Goal: Information Seeking & Learning: Learn about a topic

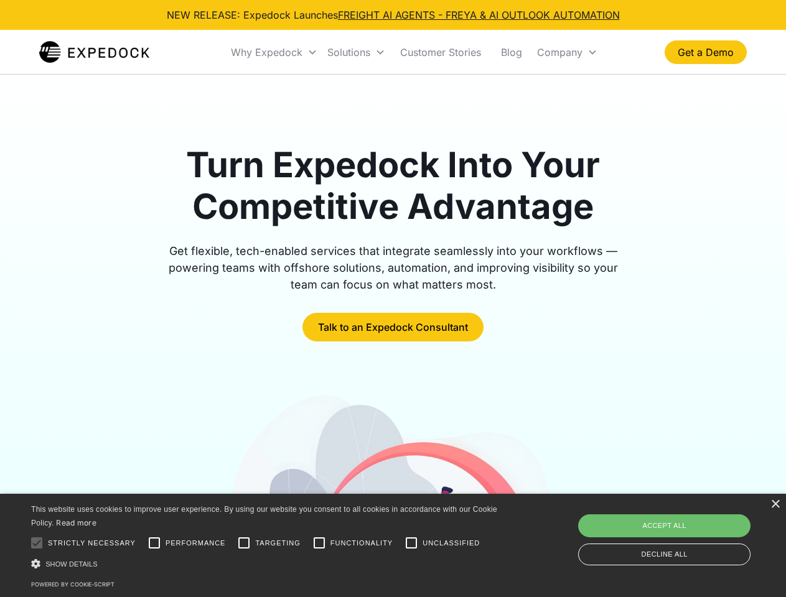
click at [274, 52] on div "Why Expedock" at bounding box center [267, 52] width 72 height 12
click at [356, 52] on div "Solutions" at bounding box center [348, 52] width 43 height 12
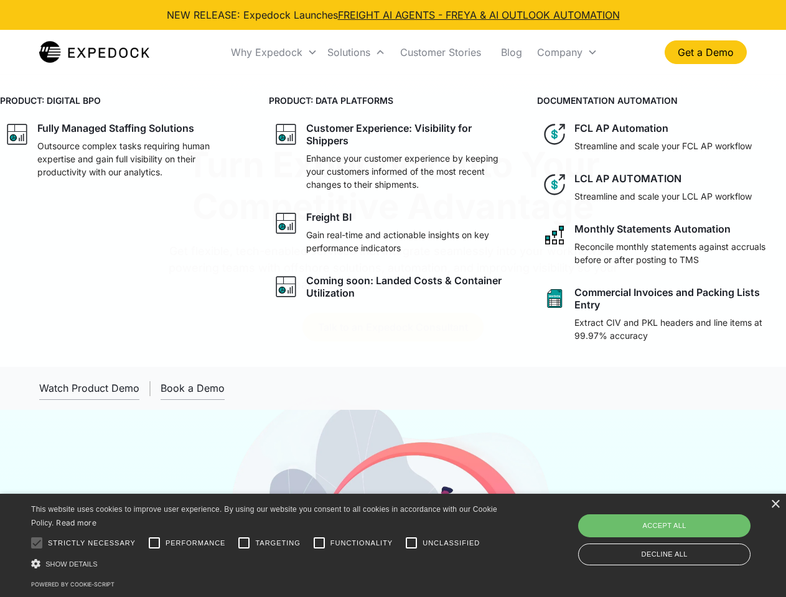
click at [567, 52] on div "Company" at bounding box center [559, 52] width 45 height 12
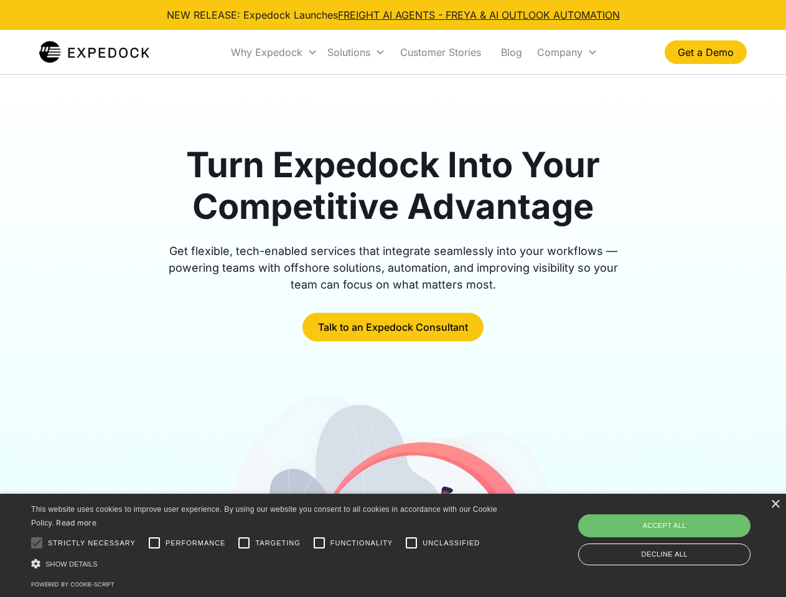
click at [37, 543] on div at bounding box center [36, 543] width 25 height 25
click at [154, 543] on input "Performance" at bounding box center [154, 543] width 25 height 25
checkbox input "true"
click at [244, 543] on input "Targeting" at bounding box center [243, 543] width 25 height 25
checkbox input "true"
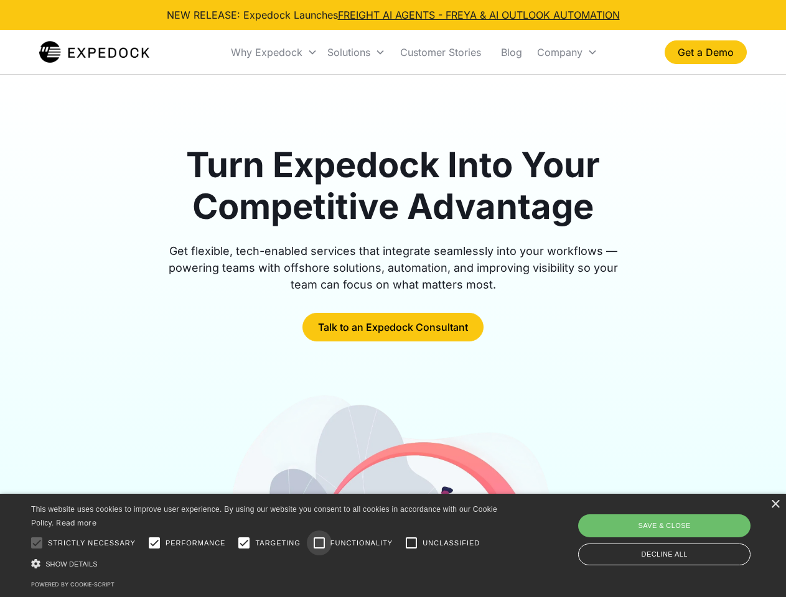
click at [319, 543] on input "Functionality" at bounding box center [319, 543] width 25 height 25
checkbox input "true"
click at [411, 543] on input "Unclassified" at bounding box center [411, 543] width 25 height 25
checkbox input "true"
click at [266, 564] on div "Show details Hide details" at bounding box center [266, 563] width 470 height 13
